Goal: Find specific page/section: Find specific page/section

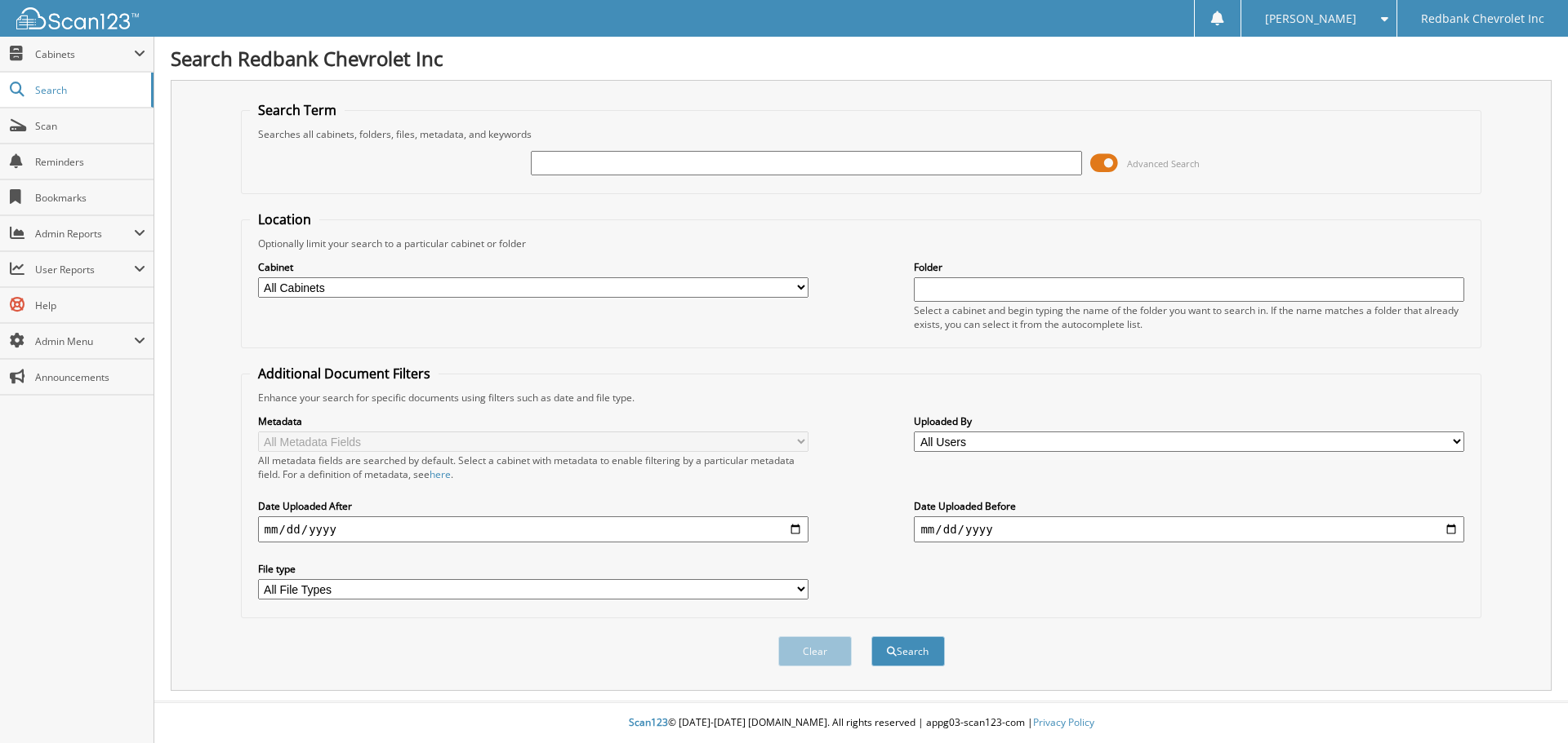
click at [486, 287] on select "All Cabinets ACCOUNTS PAYABLE ACCOUNTS RECEIVABLE CAR DEALS HR PARTS SERVICE RO" at bounding box center [532, 287] width 550 height 21
select select "40717"
click at [258, 277] on select "All Cabinets ACCOUNTS PAYABLE ACCOUNTS RECEIVABLE CAR DEALS HR PARTS SERVICE RO" at bounding box center [532, 287] width 550 height 21
drag, startPoint x: 690, startPoint y: 163, endPoint x: 743, endPoint y: 128, distance: 63.5
click at [690, 163] on input "text" at bounding box center [805, 162] width 550 height 25
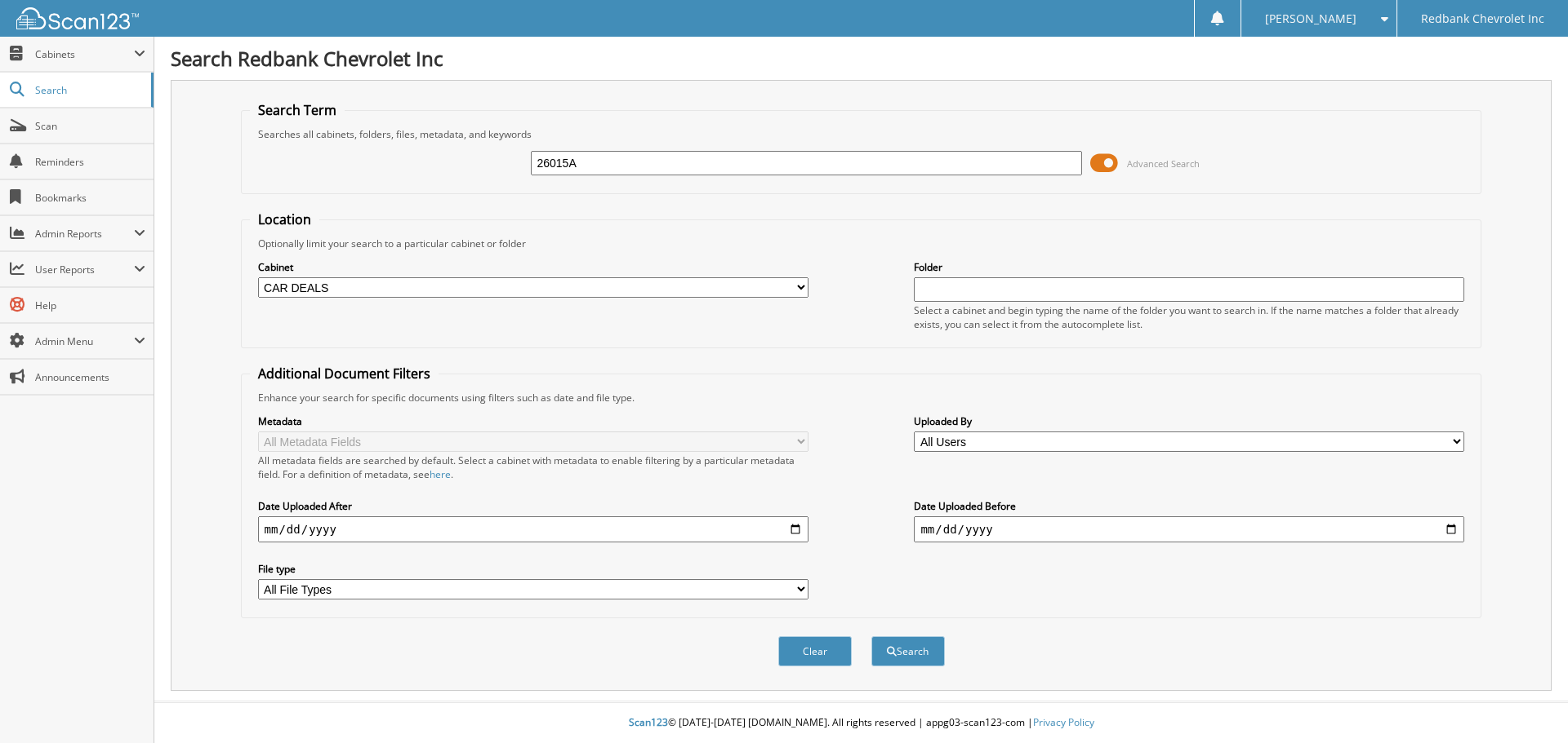
type input "26015A"
click at [871, 636] on button "Search" at bounding box center [908, 651] width 73 height 30
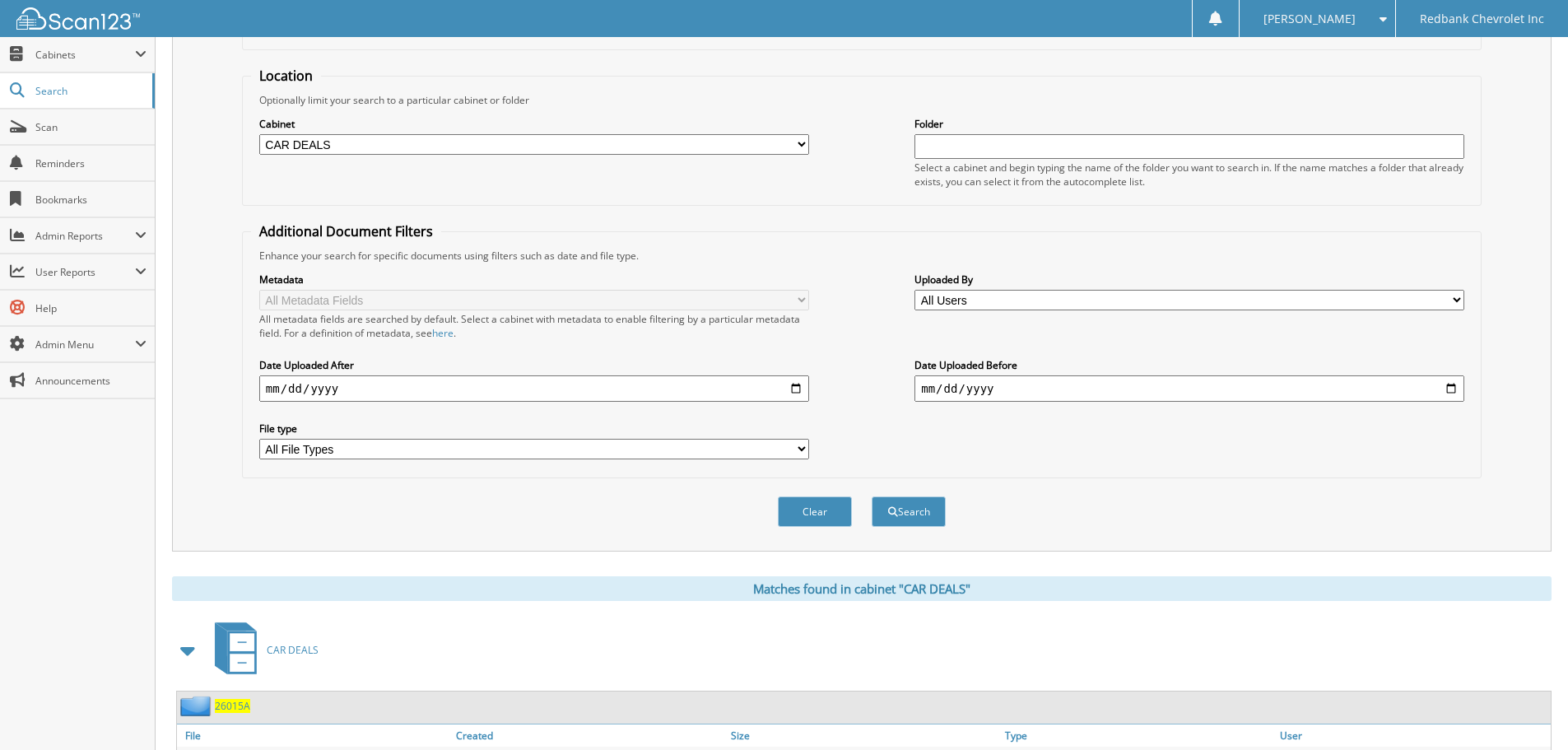
scroll to position [262, 0]
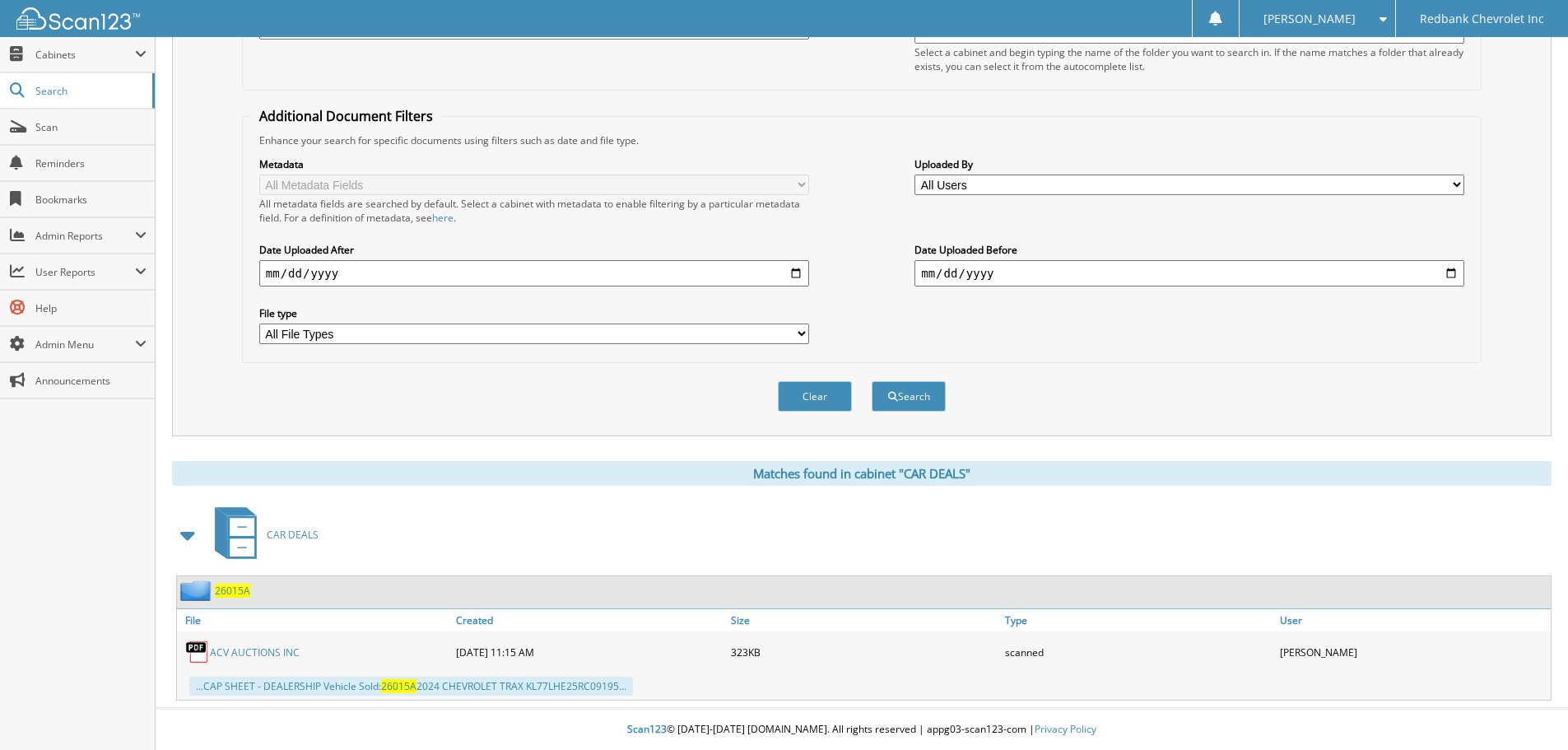
click at [256, 651] on link "ACV AUCTIONS INC" at bounding box center [255, 653] width 90 height 14
